Goal: Information Seeking & Learning: Learn about a topic

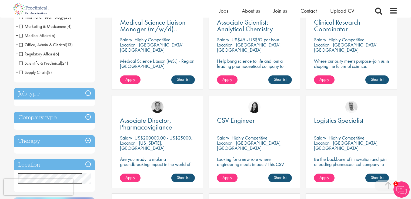
scroll to position [126, 0]
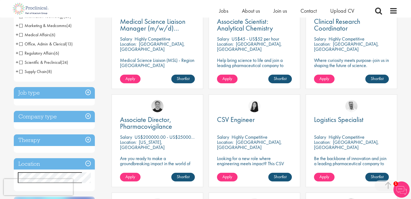
click at [88, 91] on h3 "Job type" at bounding box center [54, 93] width 81 height 12
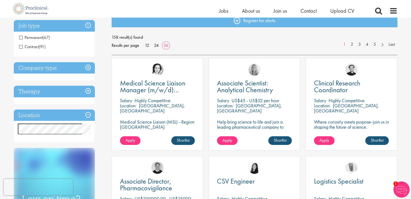
scroll to position [63, 0]
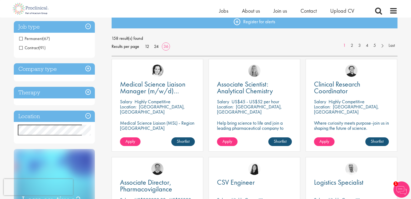
click at [88, 116] on h3 "Location" at bounding box center [54, 117] width 81 height 12
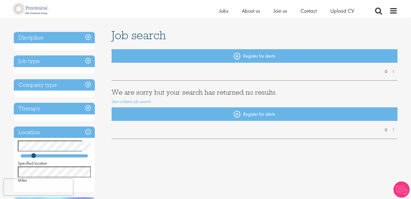
scroll to position [31, 0]
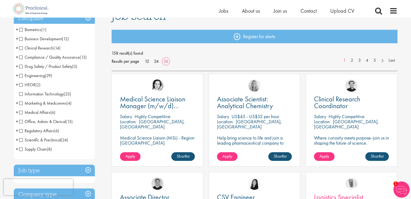
scroll to position [50, 0]
